Goal: Navigation & Orientation: Find specific page/section

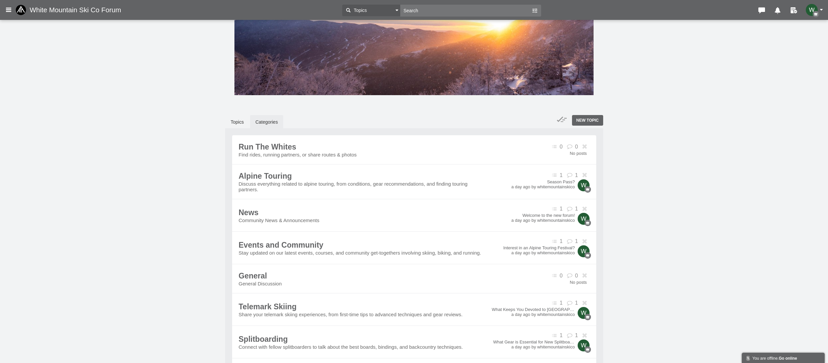
scroll to position [130, 0]
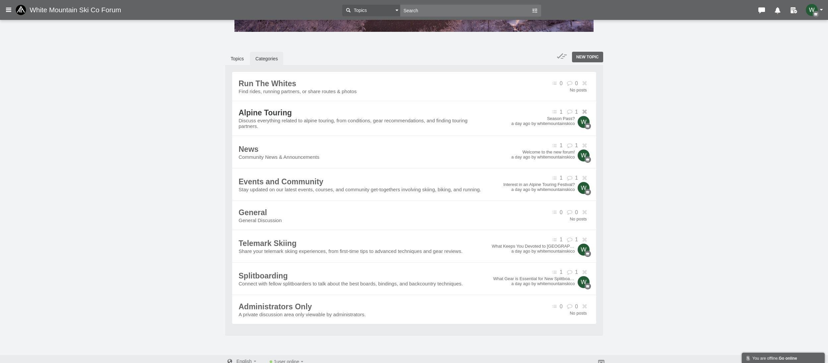
click at [292, 117] on span "Alpine Touring" at bounding box center [265, 112] width 53 height 9
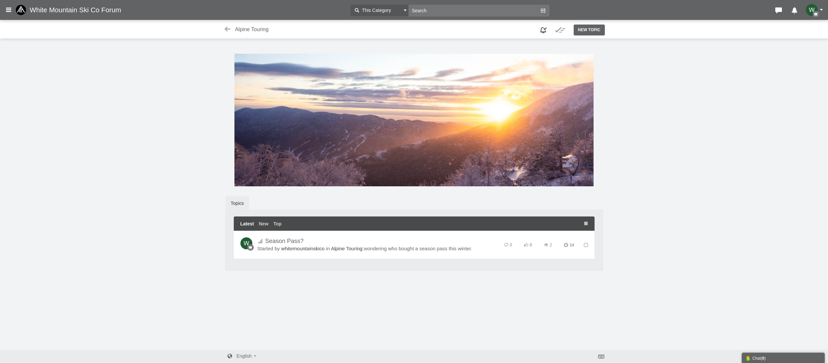
scroll to position [2, 0]
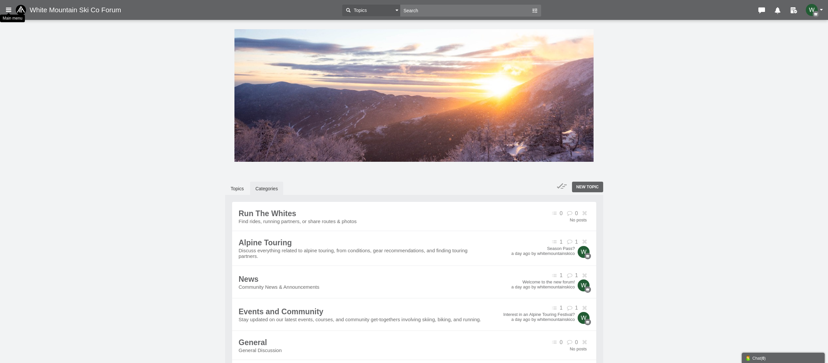
click at [9, 10] on icon at bounding box center [8, 10] width 7 height 12
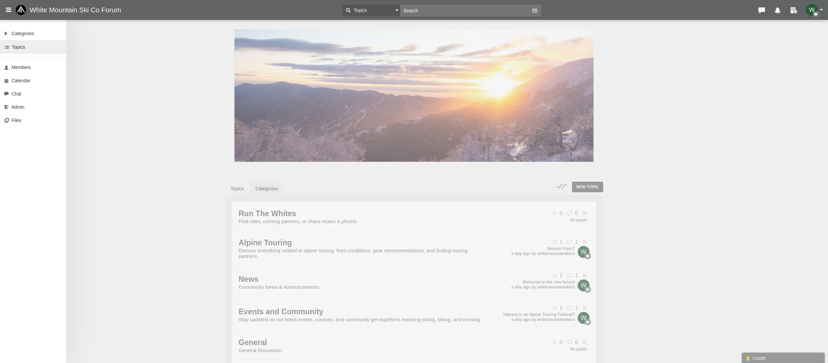
click at [33, 46] on link "Topics" at bounding box center [33, 47] width 66 height 14
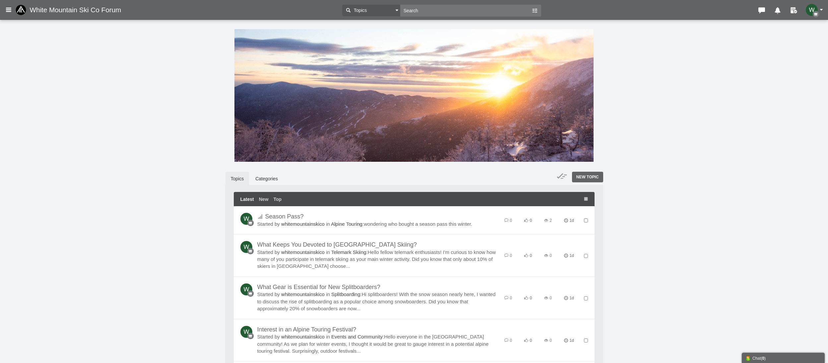
click at [46, 3] on header "Categories Members Calendar White Mountain Ski Co Forum Topics Topics Members" at bounding box center [414, 10] width 828 height 20
click at [48, 13] on span "White Mountain Ski Co Forum" at bounding box center [78, 10] width 97 height 8
